Goal: Use online tool/utility: Utilize a website feature to perform a specific function

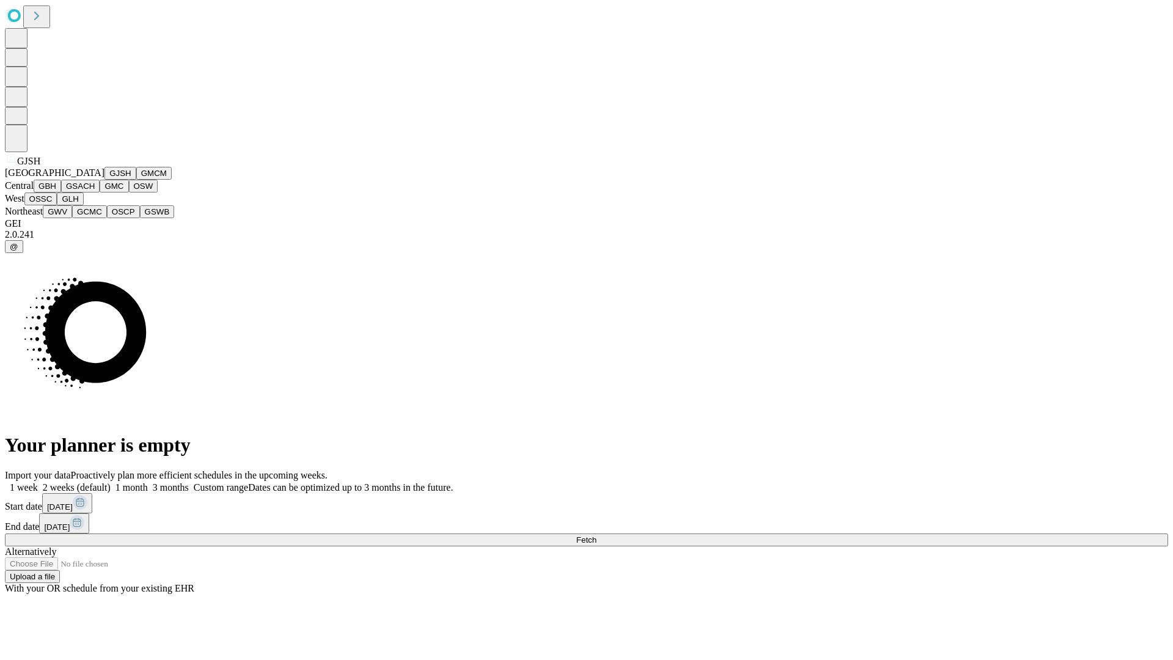
click at [104, 180] on button "GJSH" at bounding box center [120, 173] width 32 height 13
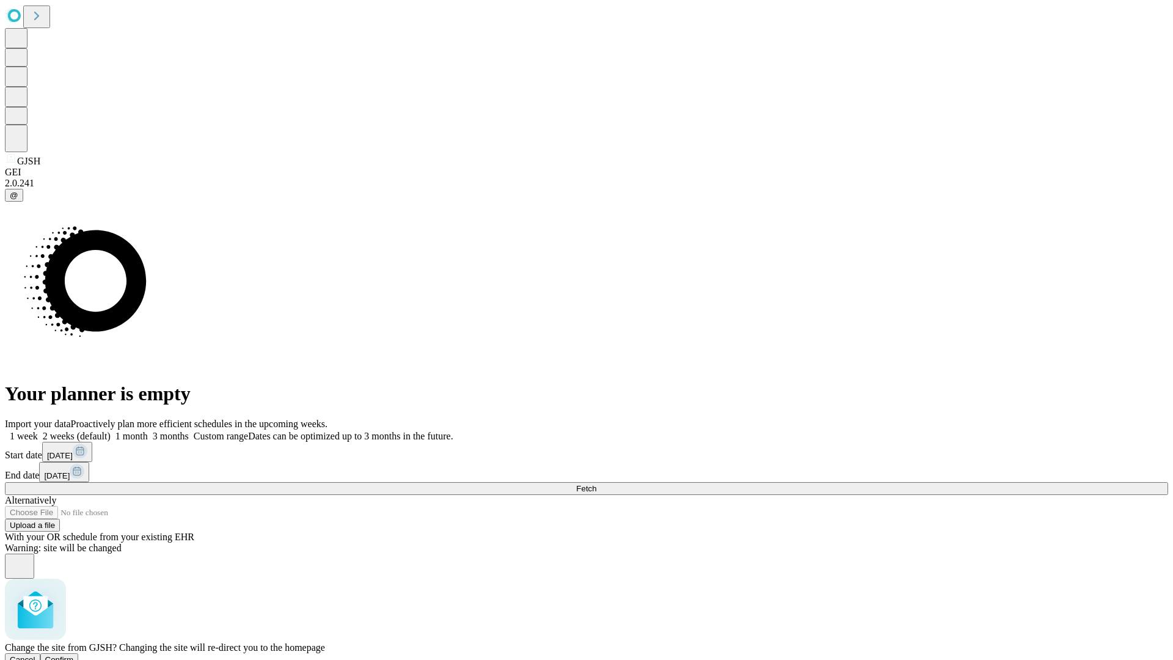
click at [74, 655] on span "Confirm" at bounding box center [59, 659] width 29 height 9
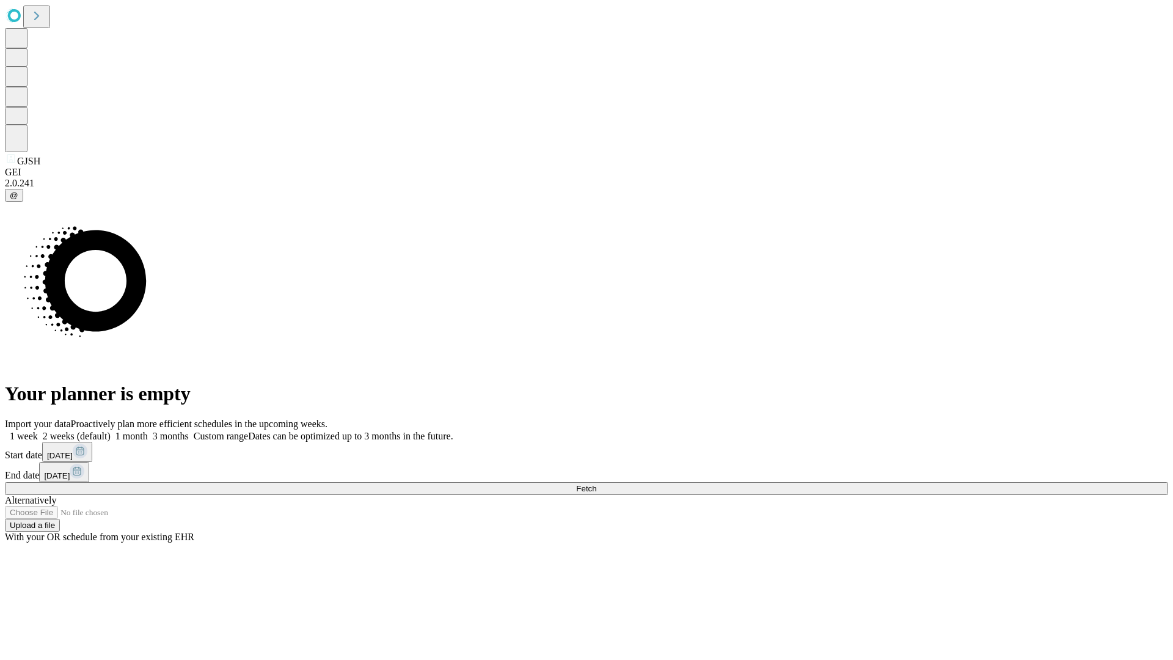
click at [111, 431] on label "2 weeks (default)" at bounding box center [74, 436] width 73 height 10
click at [596, 484] on span "Fetch" at bounding box center [586, 488] width 20 height 9
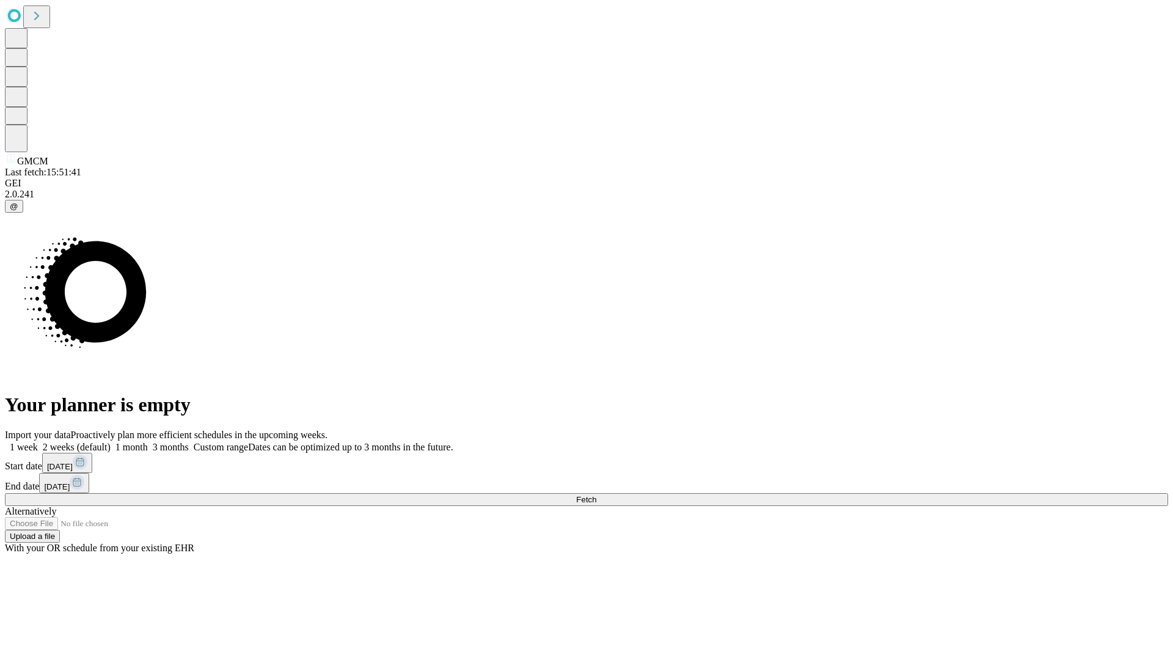
click at [111, 442] on label "2 weeks (default)" at bounding box center [74, 447] width 73 height 10
click at [596, 495] on span "Fetch" at bounding box center [586, 499] width 20 height 9
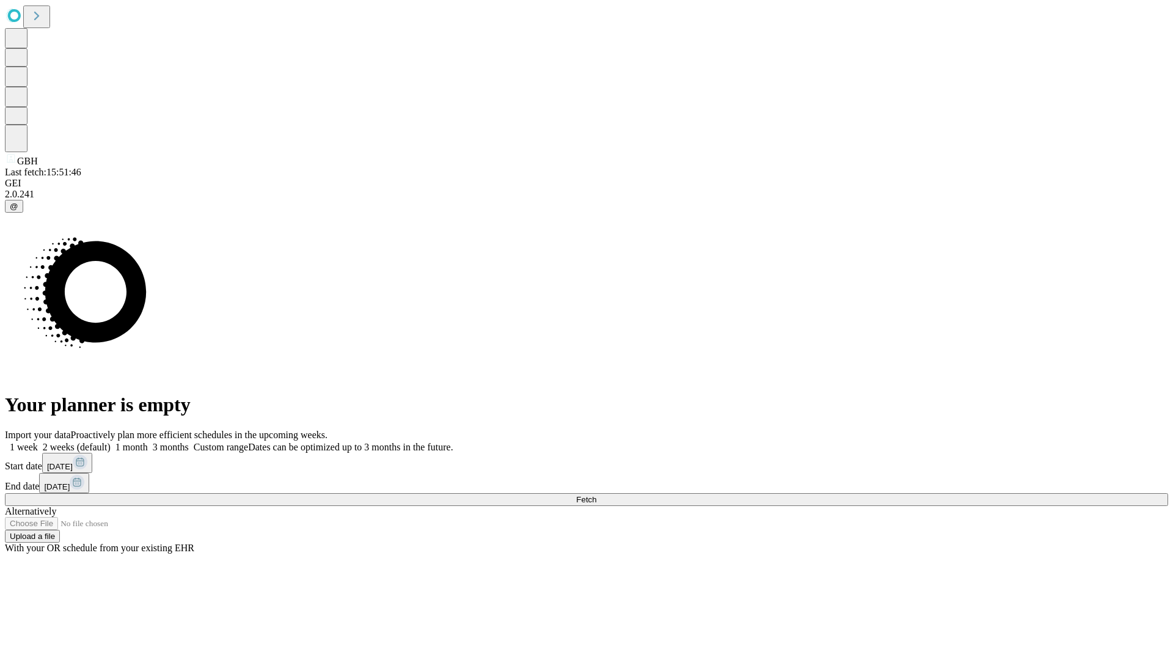
click at [111, 442] on label "2 weeks (default)" at bounding box center [74, 447] width 73 height 10
click at [596, 495] on span "Fetch" at bounding box center [586, 499] width 20 height 9
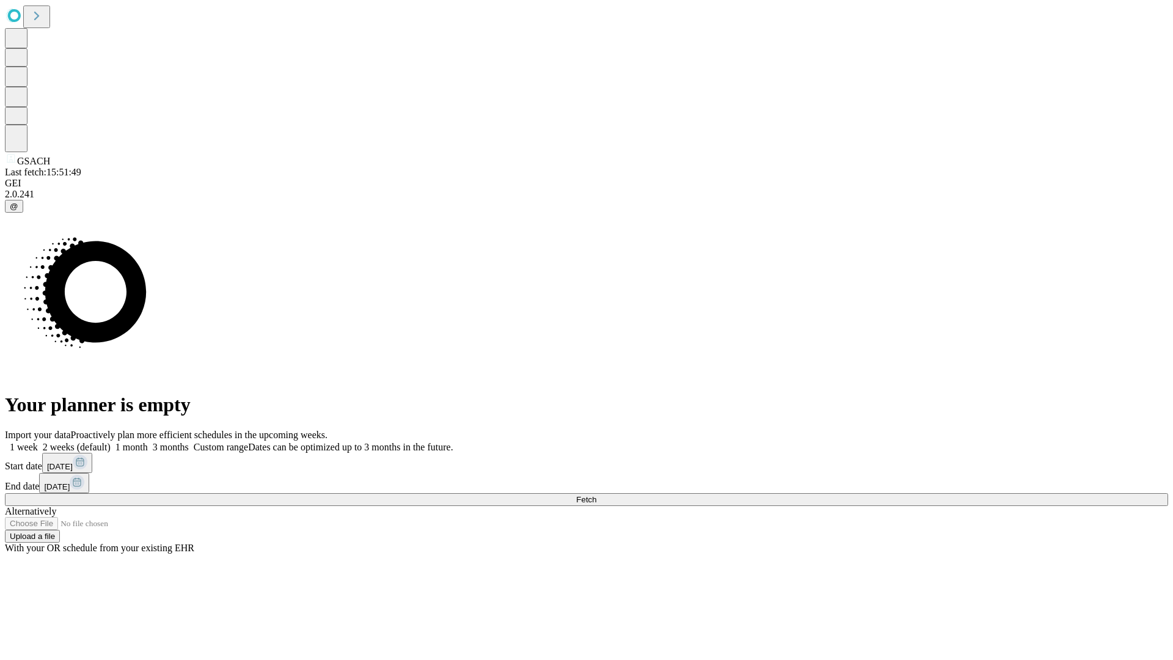
click at [111, 442] on label "2 weeks (default)" at bounding box center [74, 447] width 73 height 10
click at [596, 495] on span "Fetch" at bounding box center [586, 499] width 20 height 9
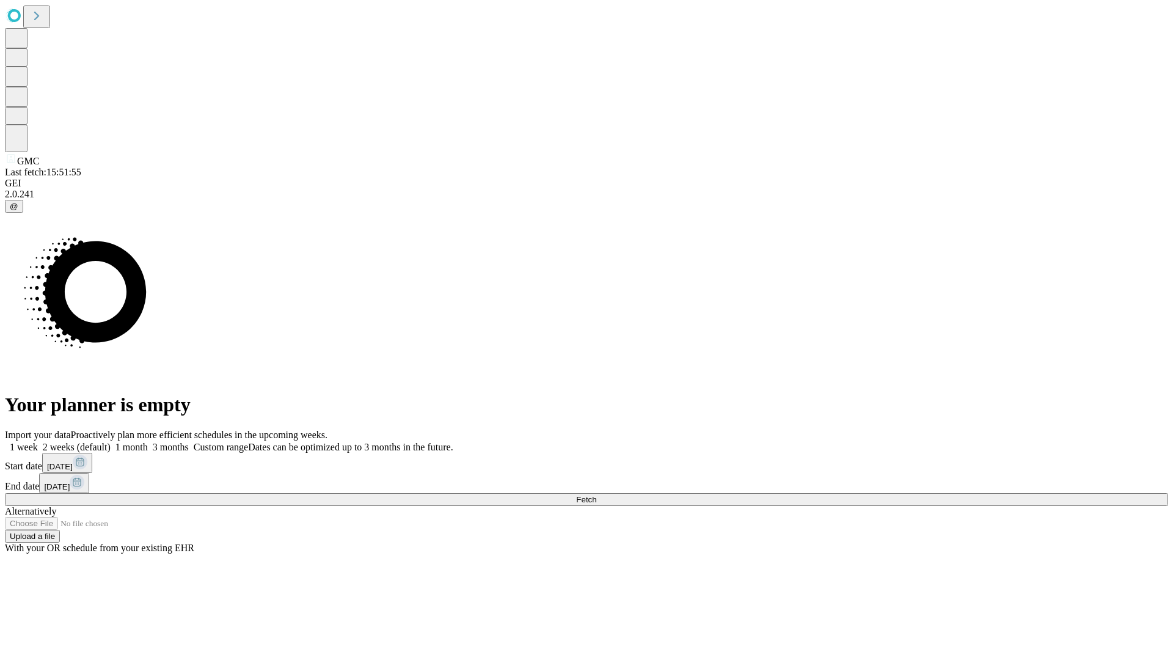
click at [111, 442] on label "2 weeks (default)" at bounding box center [74, 447] width 73 height 10
click at [596, 495] on span "Fetch" at bounding box center [586, 499] width 20 height 9
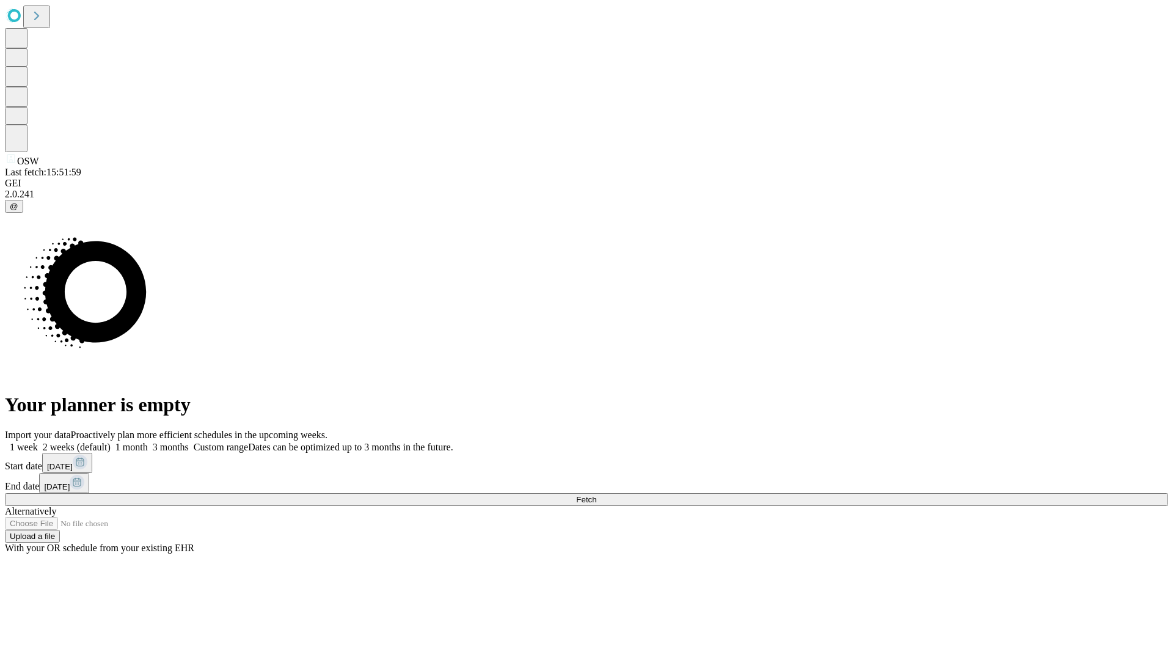
click at [111, 442] on label "2 weeks (default)" at bounding box center [74, 447] width 73 height 10
click at [596, 495] on span "Fetch" at bounding box center [586, 499] width 20 height 9
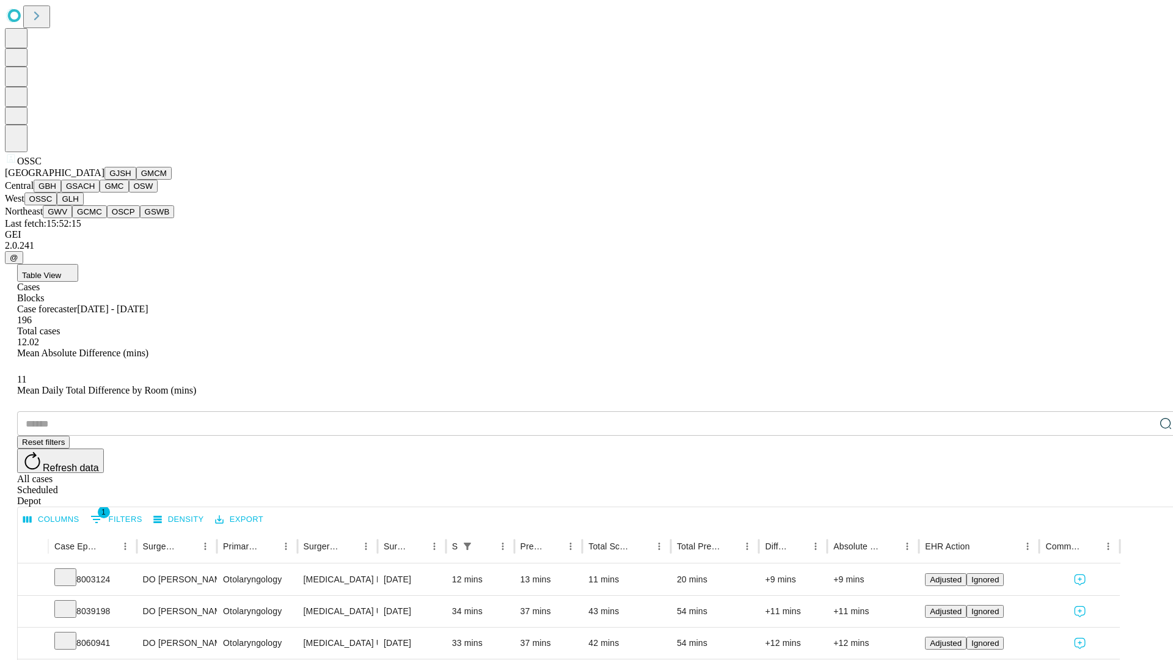
click at [83, 205] on button "GLH" at bounding box center [70, 198] width 26 height 13
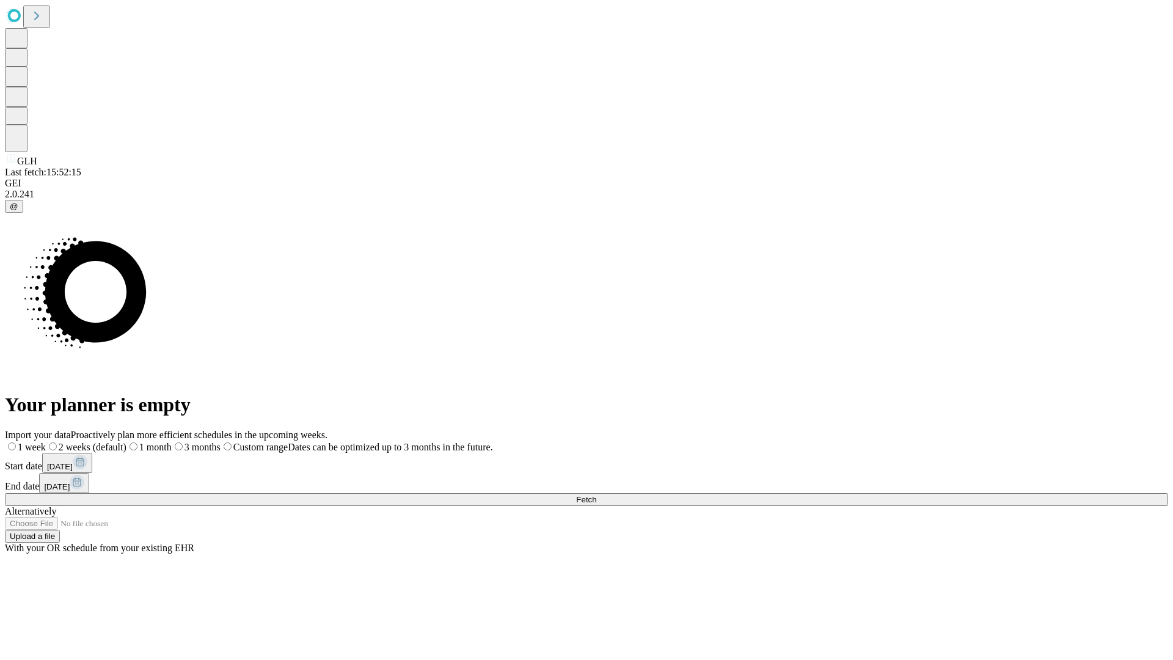
click at [126, 442] on label "2 weeks (default)" at bounding box center [86, 447] width 81 height 10
click at [596, 495] on span "Fetch" at bounding box center [586, 499] width 20 height 9
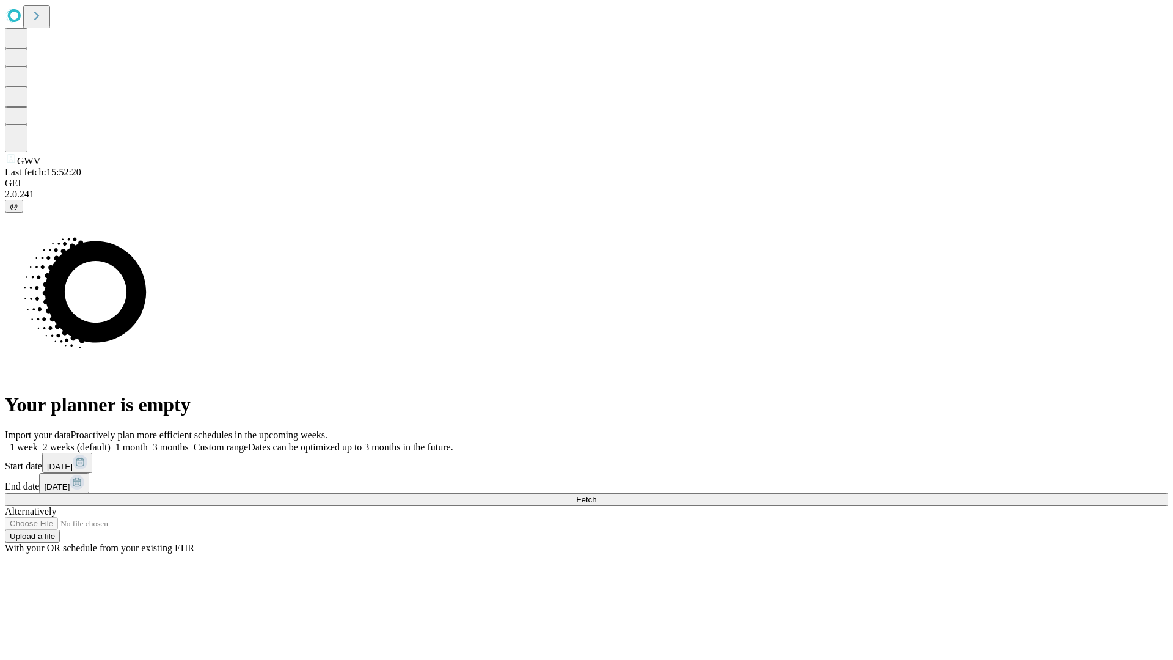
click at [111, 442] on label "2 weeks (default)" at bounding box center [74, 447] width 73 height 10
click at [596, 495] on span "Fetch" at bounding box center [586, 499] width 20 height 9
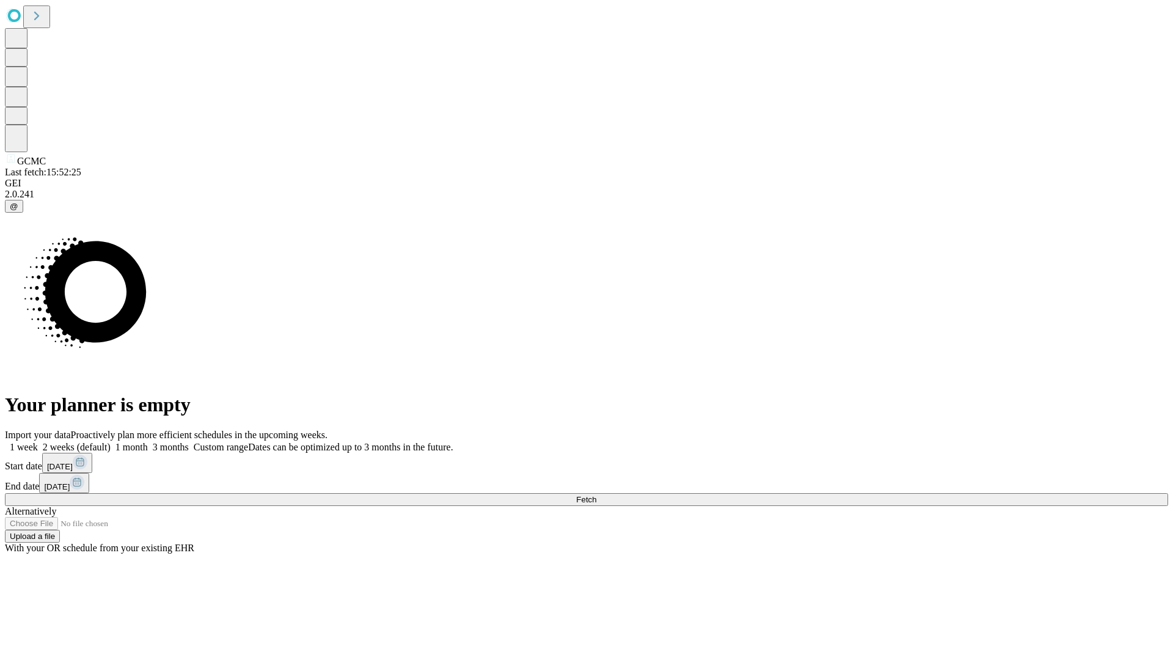
click at [111, 442] on label "2 weeks (default)" at bounding box center [74, 447] width 73 height 10
click at [596, 495] on span "Fetch" at bounding box center [586, 499] width 20 height 9
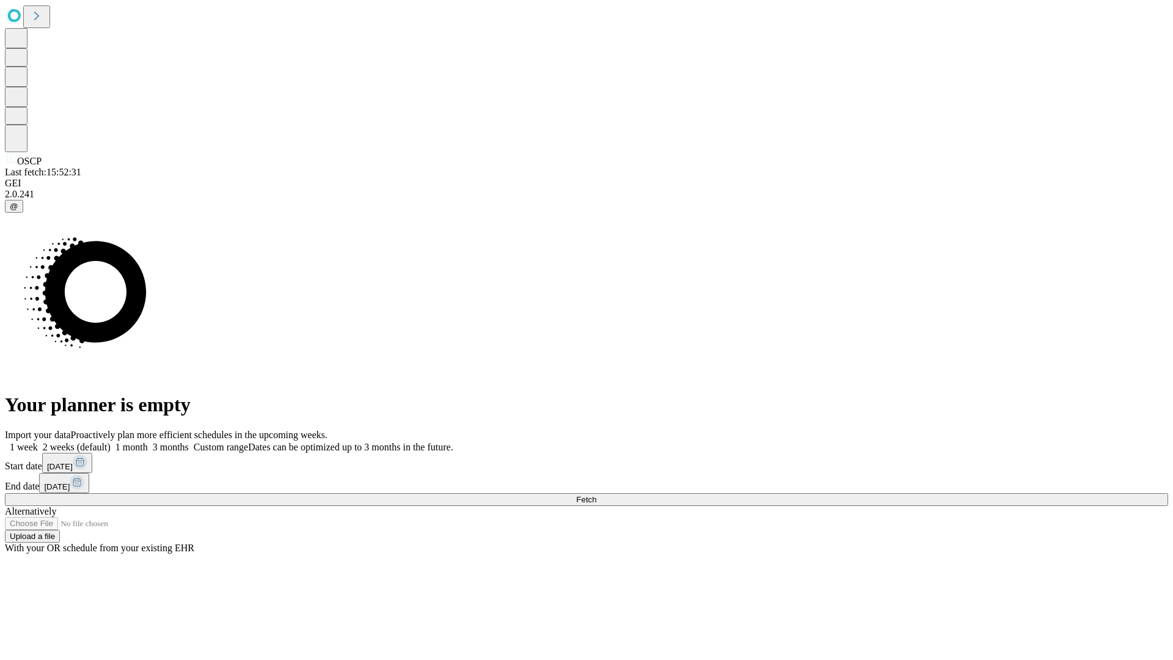
click at [111, 442] on label "2 weeks (default)" at bounding box center [74, 447] width 73 height 10
click at [596, 495] on span "Fetch" at bounding box center [586, 499] width 20 height 9
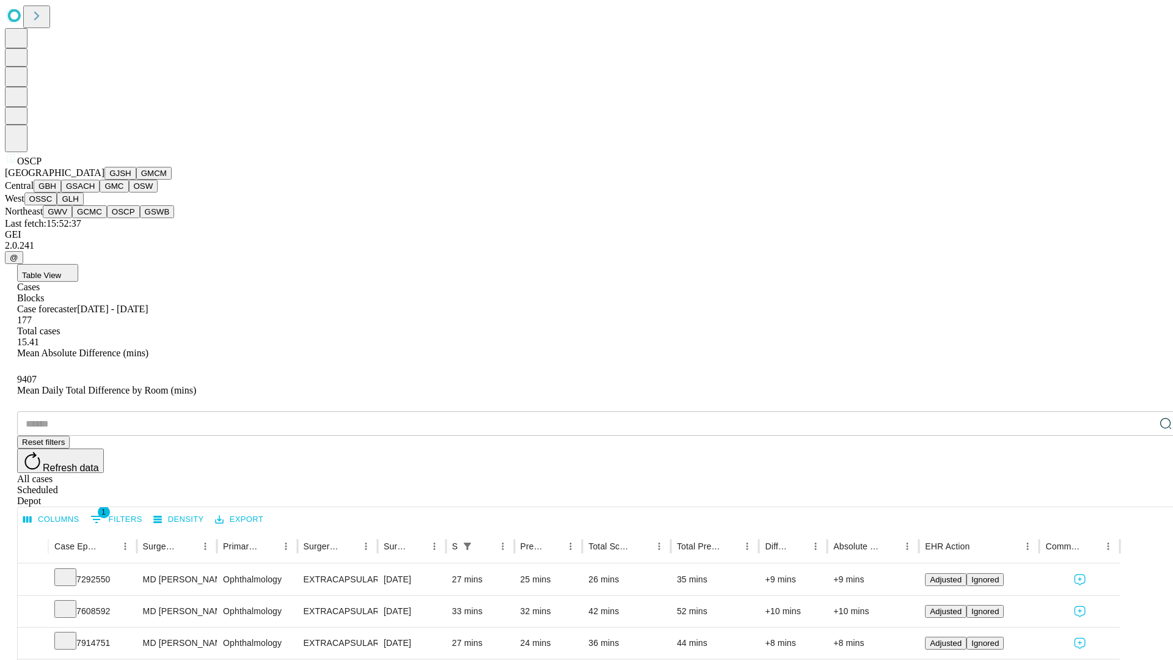
click at [140, 218] on button "GSWB" at bounding box center [157, 211] width 35 height 13
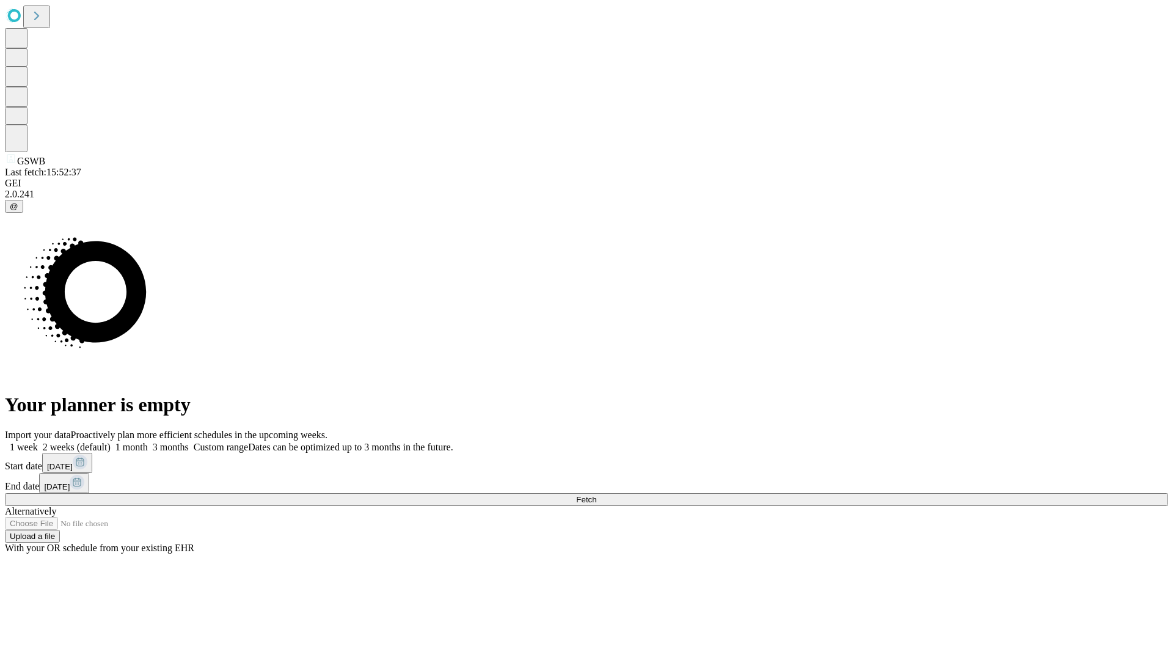
click at [596, 495] on span "Fetch" at bounding box center [586, 499] width 20 height 9
